Goal: Understand site structure: Understand site structure

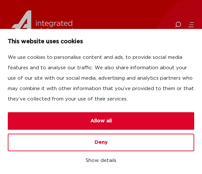
scroll to position [130, 0]
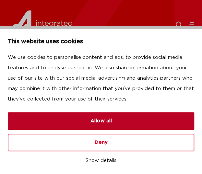
click at [132, 115] on button "Allow all" at bounding box center [101, 121] width 187 height 18
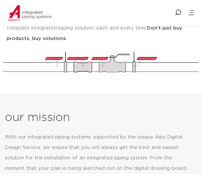
scroll to position [422, 0]
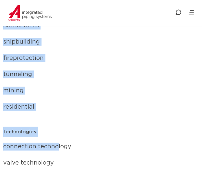
scroll to position [4053, 0]
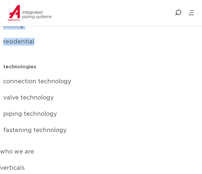
drag, startPoint x: 2, startPoint y: 102, endPoint x: 78, endPoint y: 28, distance: 105.6
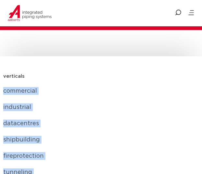
copy ul "commercial industrial datacentres shipbuilding fireprotection tunneling mining …"
